Goal: Register for event/course

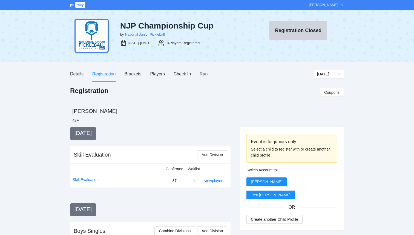
click at [76, 6] on span "rally" at bounding box center [80, 5] width 10 height 6
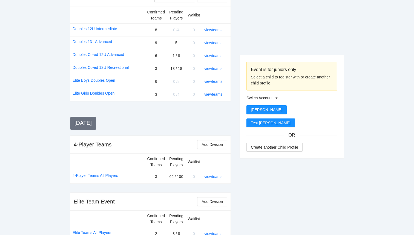
scroll to position [477, 0]
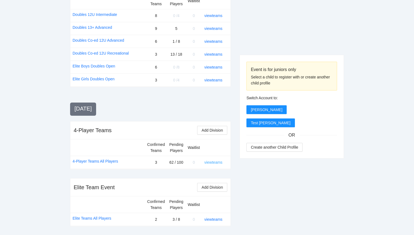
click at [218, 162] on link "view teams" at bounding box center [213, 162] width 18 height 4
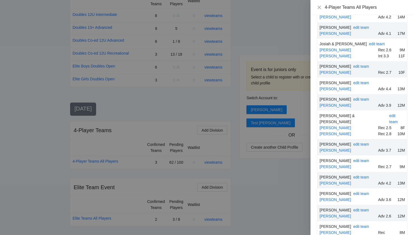
scroll to position [626, 0]
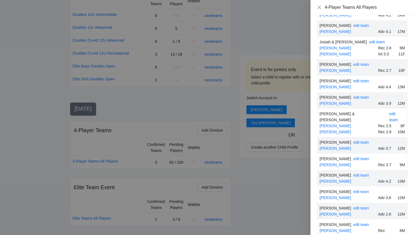
click at [248, 219] on div at bounding box center [207, 117] width 414 height 235
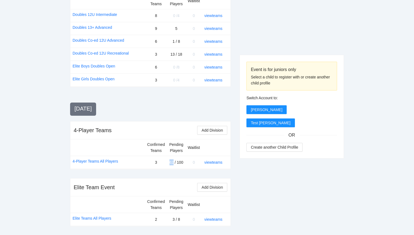
drag, startPoint x: 169, startPoint y: 161, endPoint x: 173, endPoint y: 161, distance: 3.8
click at [173, 161] on td "62 / 100" at bounding box center [176, 162] width 18 height 13
click at [216, 220] on link "view teams" at bounding box center [213, 219] width 18 height 4
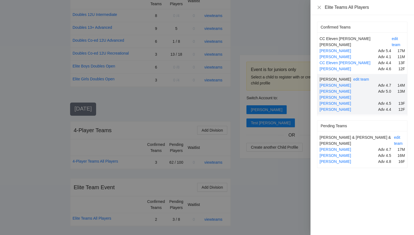
click at [297, 186] on div at bounding box center [207, 117] width 414 height 235
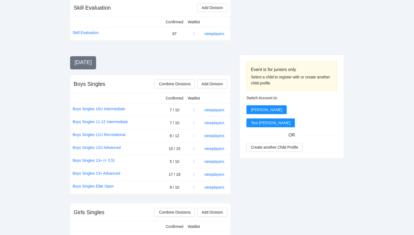
scroll to position [0, 0]
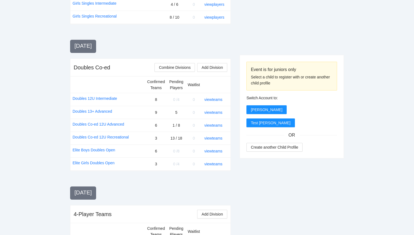
scroll to position [395, 0]
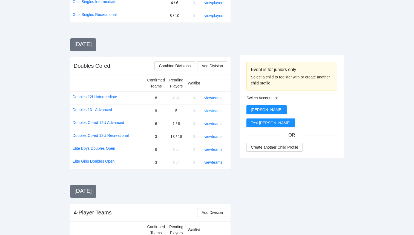
click at [218, 111] on link "view teams" at bounding box center [213, 110] width 18 height 4
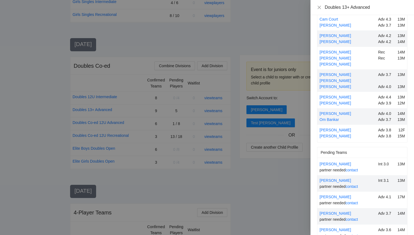
scroll to position [54, 0]
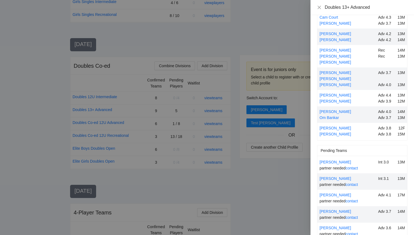
click at [304, 203] on div at bounding box center [207, 117] width 414 height 235
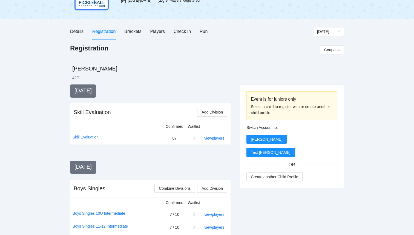
scroll to position [0, 0]
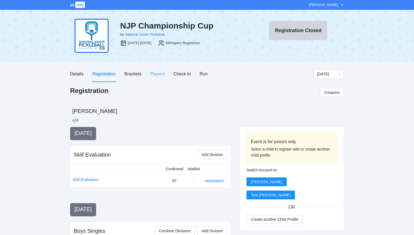
click at [159, 78] on div "Players" at bounding box center [157, 74] width 15 height 16
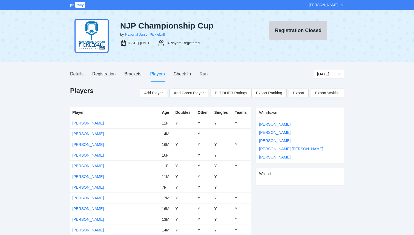
click at [159, 74] on div "Players" at bounding box center [157, 73] width 15 height 7
click at [100, 75] on div "Registration" at bounding box center [103, 73] width 23 height 7
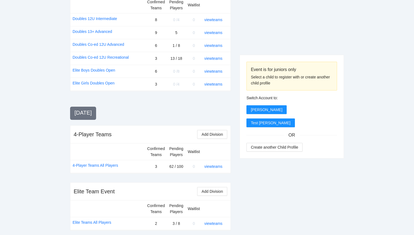
scroll to position [477, 0]
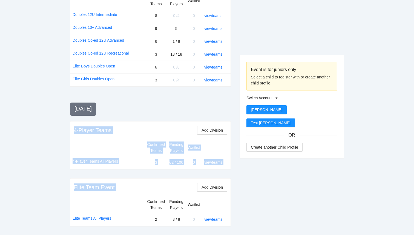
drag, startPoint x: 75, startPoint y: 130, endPoint x: 231, endPoint y: 233, distance: 187.1
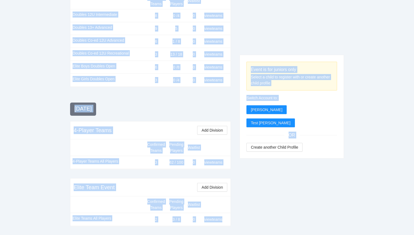
drag, startPoint x: 246, startPoint y: 231, endPoint x: 229, endPoint y: 220, distance: 20.1
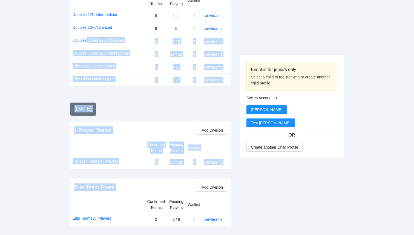
drag, startPoint x: 232, startPoint y: 219, endPoint x: 87, endPoint y: 41, distance: 230.3
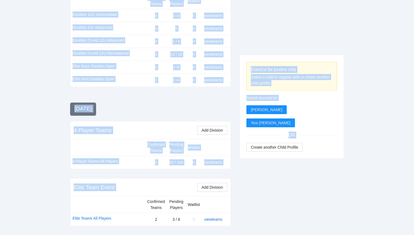
drag, startPoint x: 62, startPoint y: 108, endPoint x: 207, endPoint y: 234, distance: 192.6
